Goal: Task Accomplishment & Management: Use online tool/utility

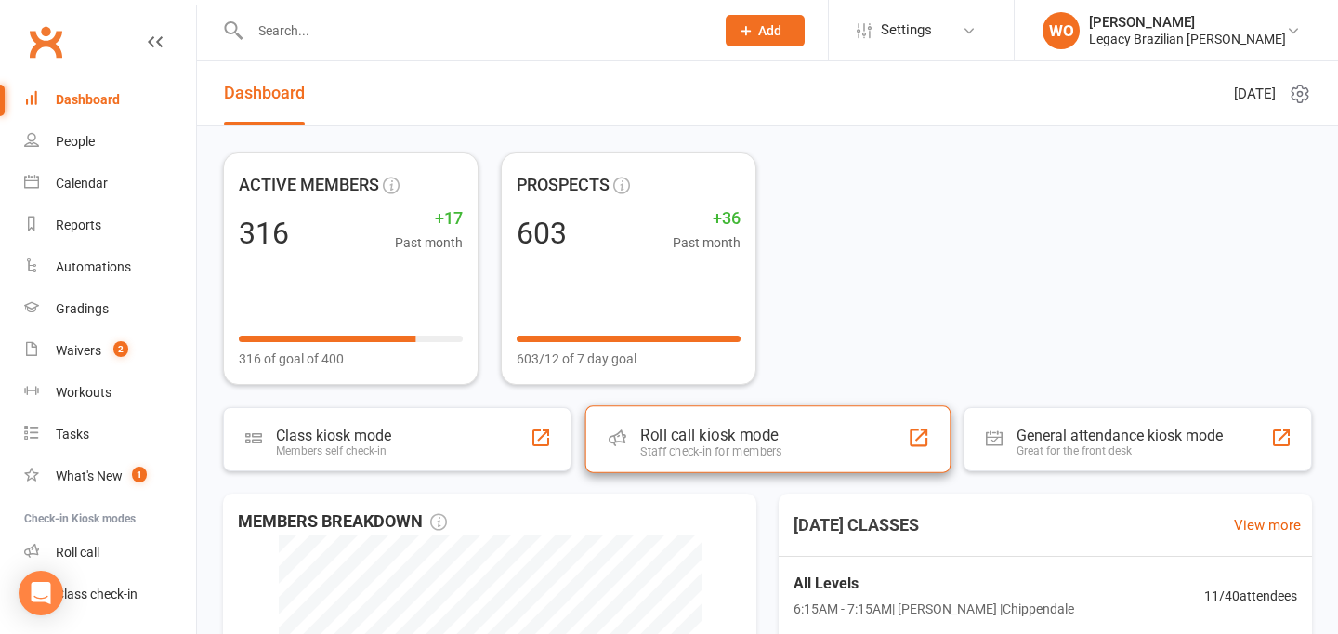
click at [746, 445] on div "Staff check-in for members" at bounding box center [710, 451] width 141 height 14
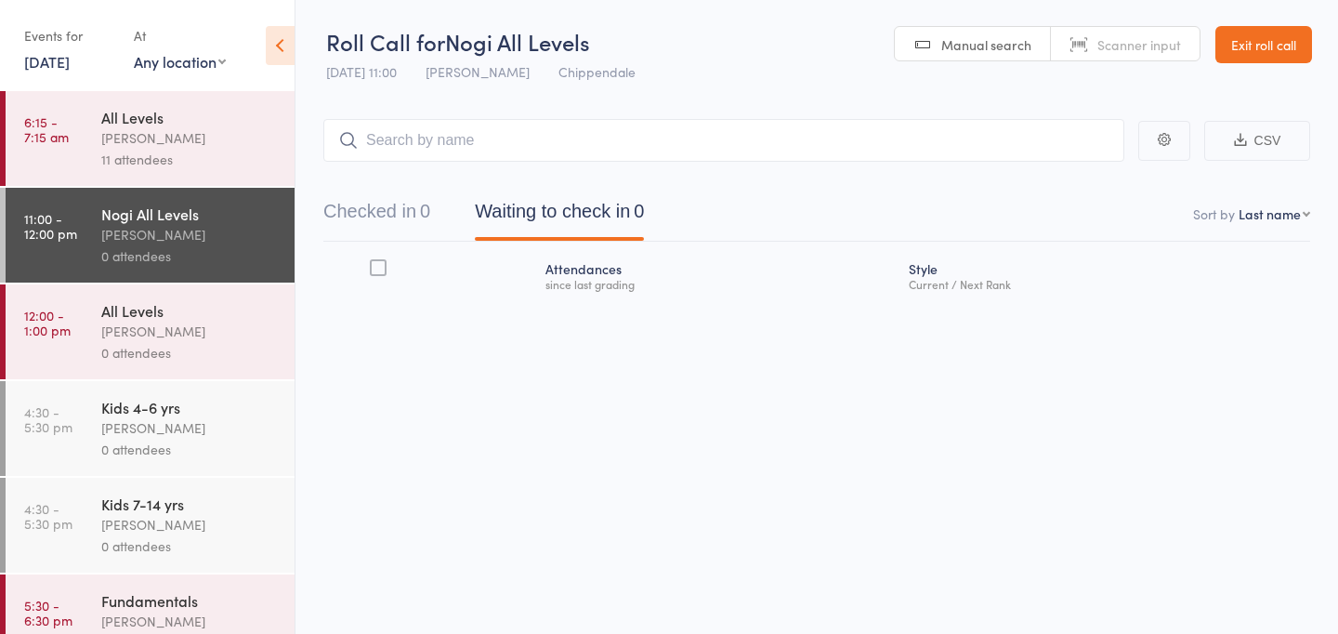
click at [0, 633] on nordpass-portal at bounding box center [0, 634] width 0 height 0
click at [68, 67] on link "[DATE]" at bounding box center [47, 61] width 46 height 20
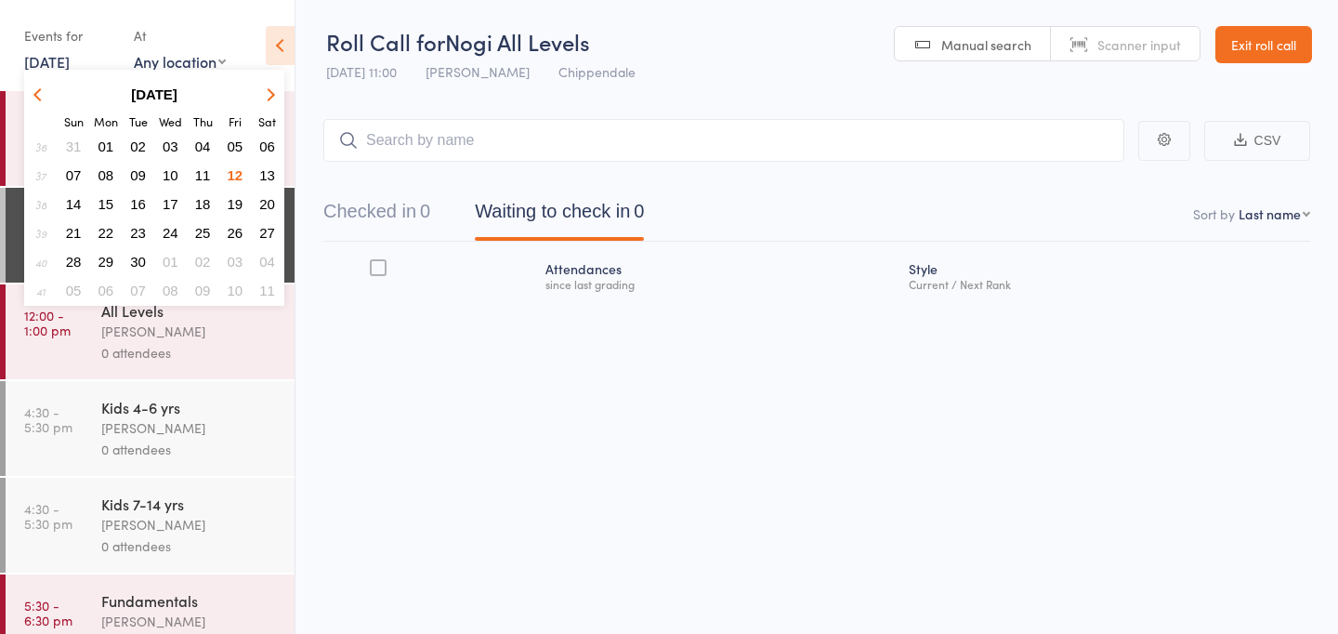
click at [178, 175] on span "10" at bounding box center [171, 175] width 16 height 16
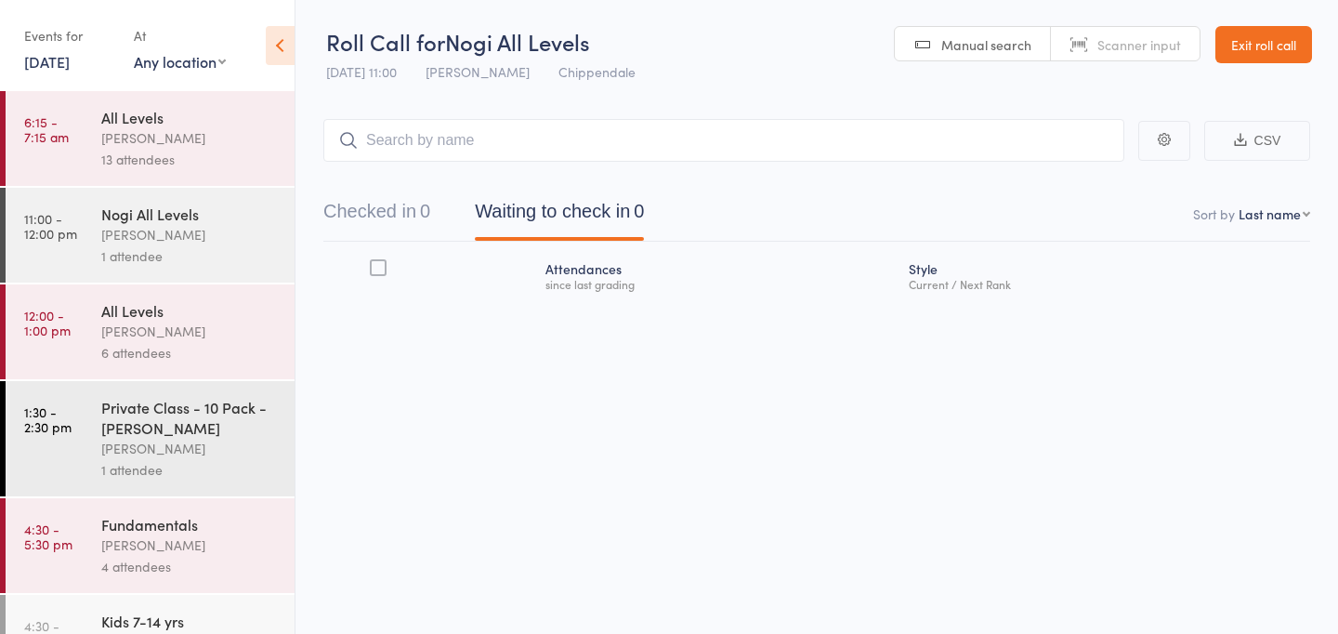
click at [93, 48] on div "Events for" at bounding box center [69, 35] width 91 height 31
click at [70, 68] on link "[DATE]" at bounding box center [47, 61] width 46 height 20
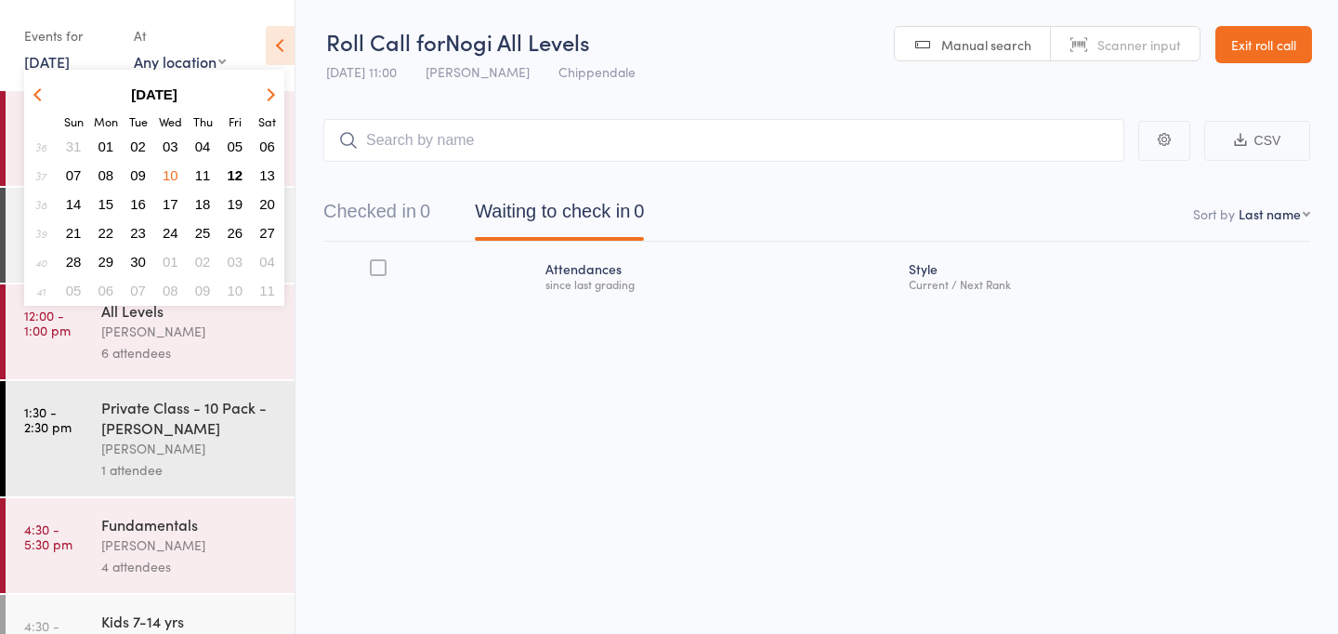
click at [238, 171] on span "12" at bounding box center [236, 175] width 16 height 16
